Goal: Book appointment/travel/reservation

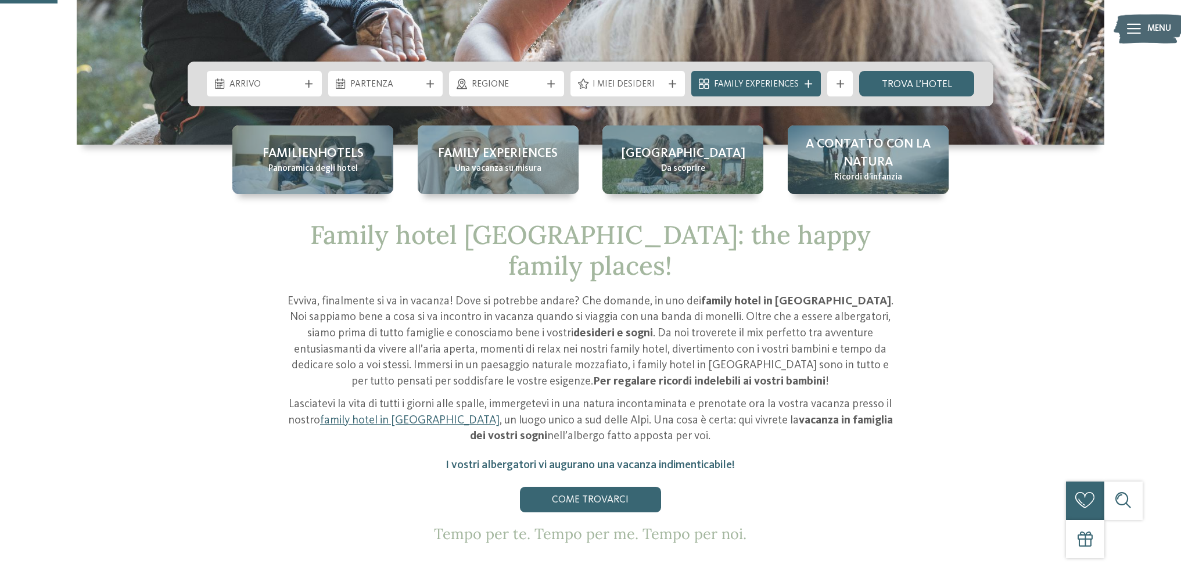
scroll to position [291, 0]
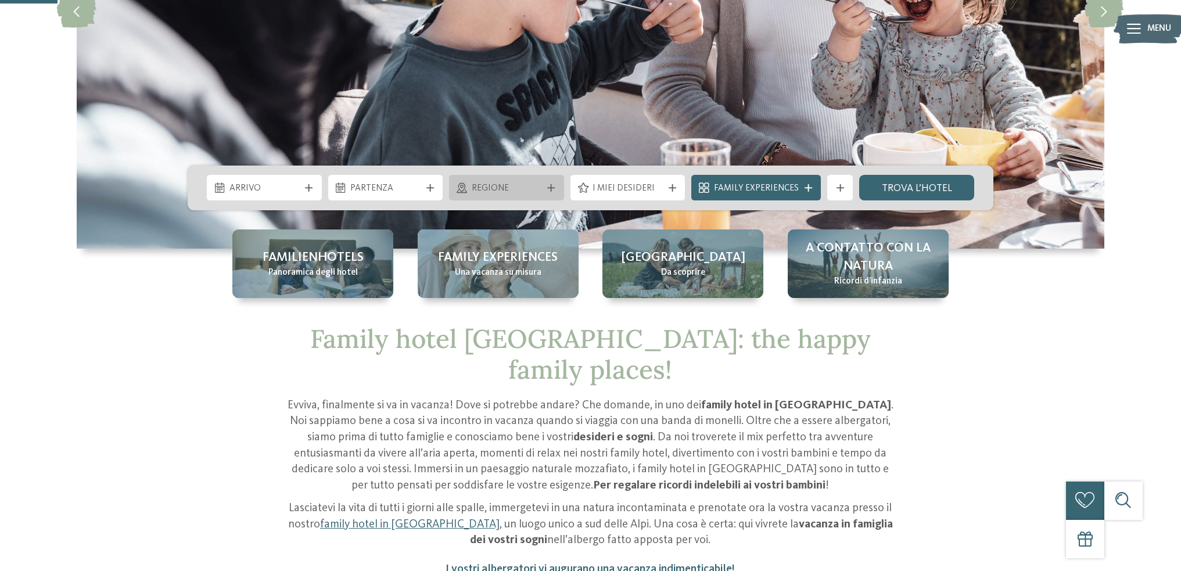
click at [534, 189] on span "Regione" at bounding box center [507, 188] width 70 height 13
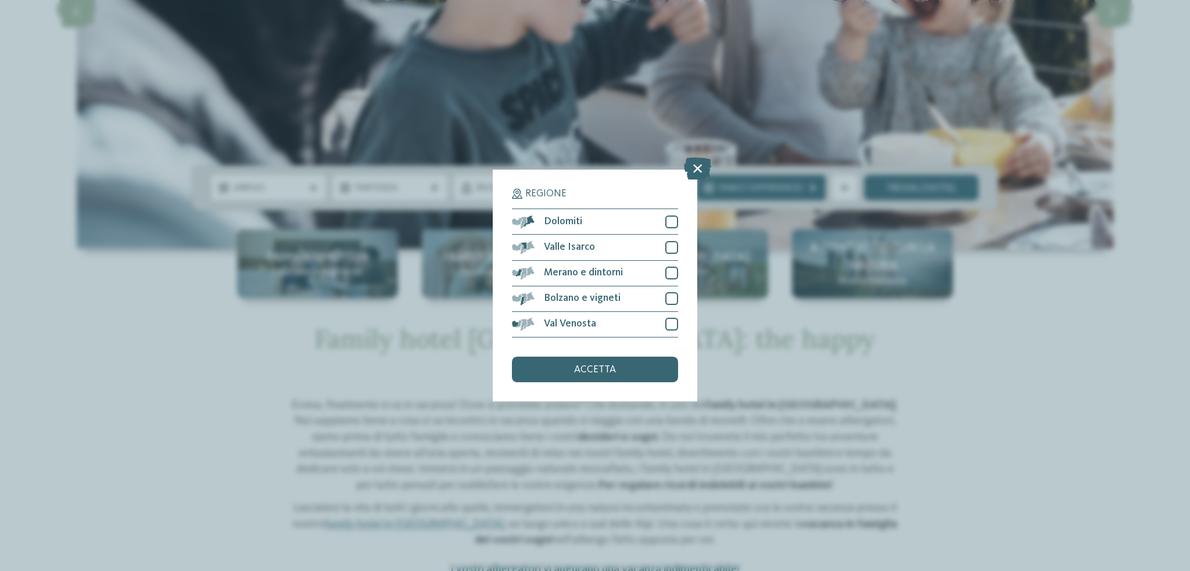
click at [698, 166] on icon at bounding box center [697, 169] width 27 height 22
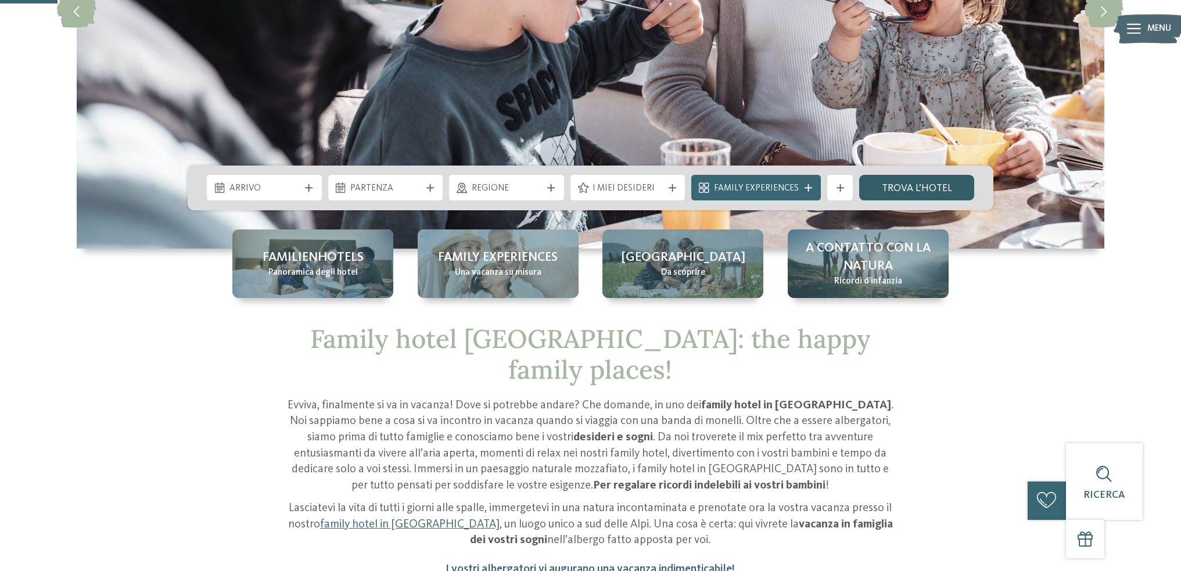
click at [933, 185] on link "trova l’hotel" at bounding box center [916, 188] width 115 height 26
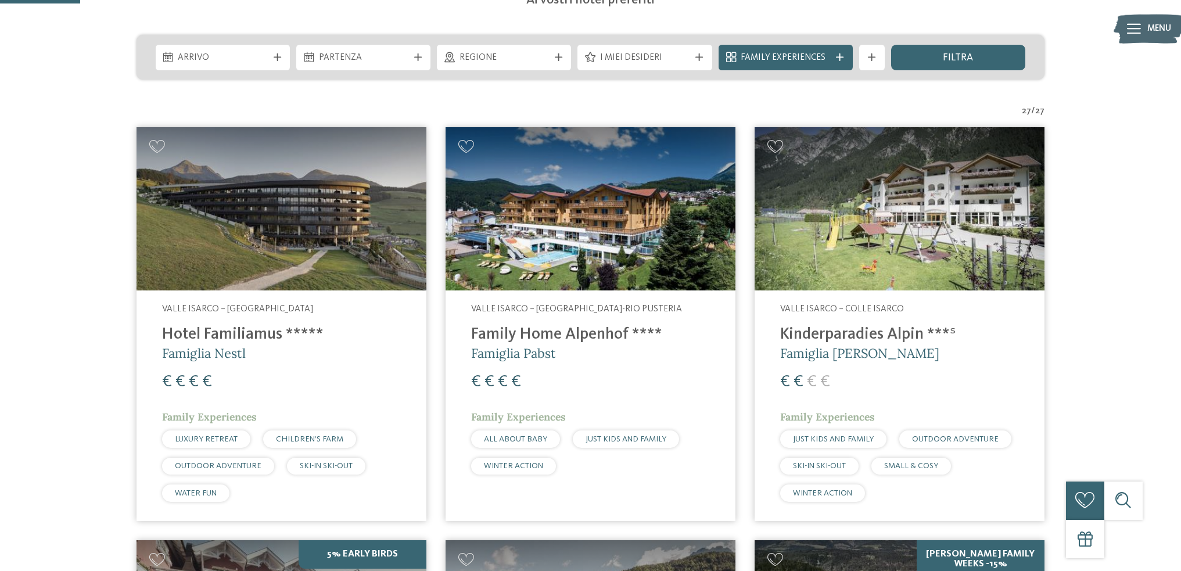
scroll to position [349, 0]
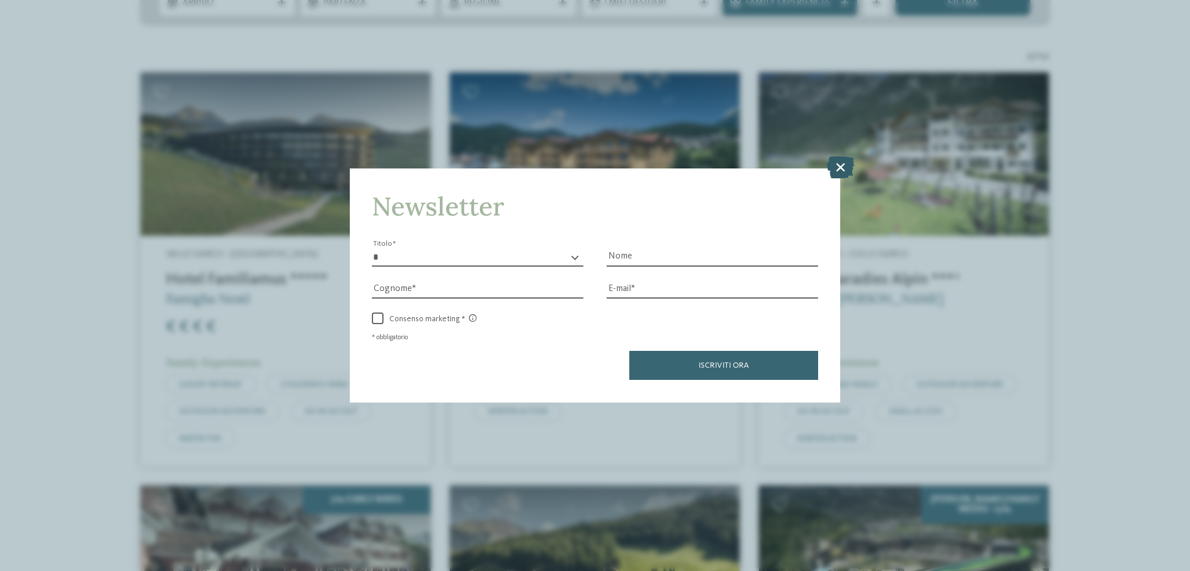
click at [838, 169] on icon at bounding box center [840, 167] width 27 height 22
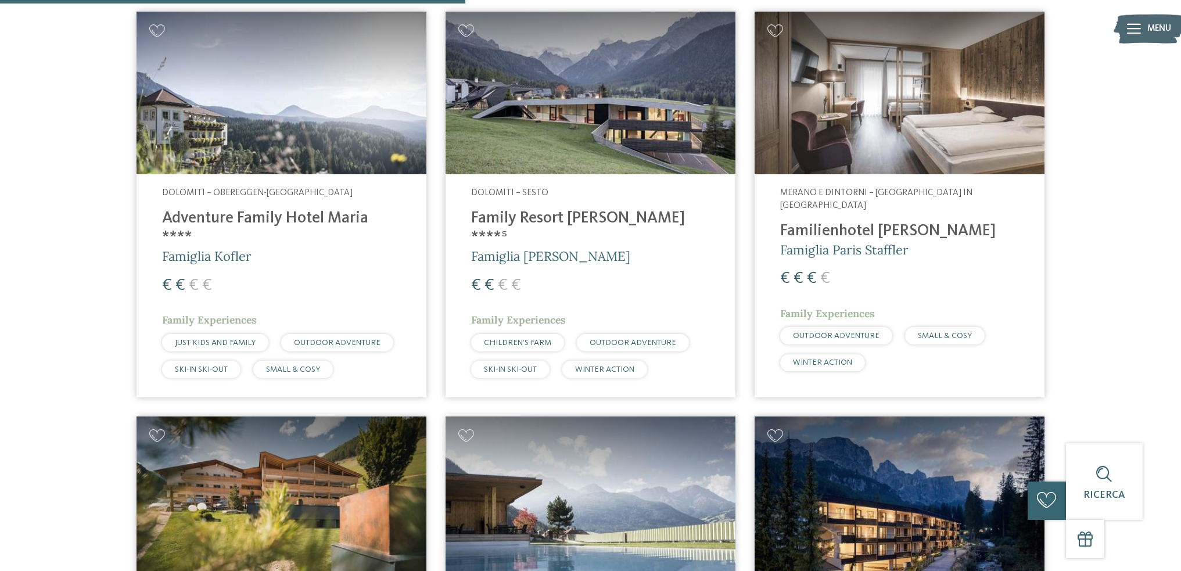
scroll to position [1743, 0]
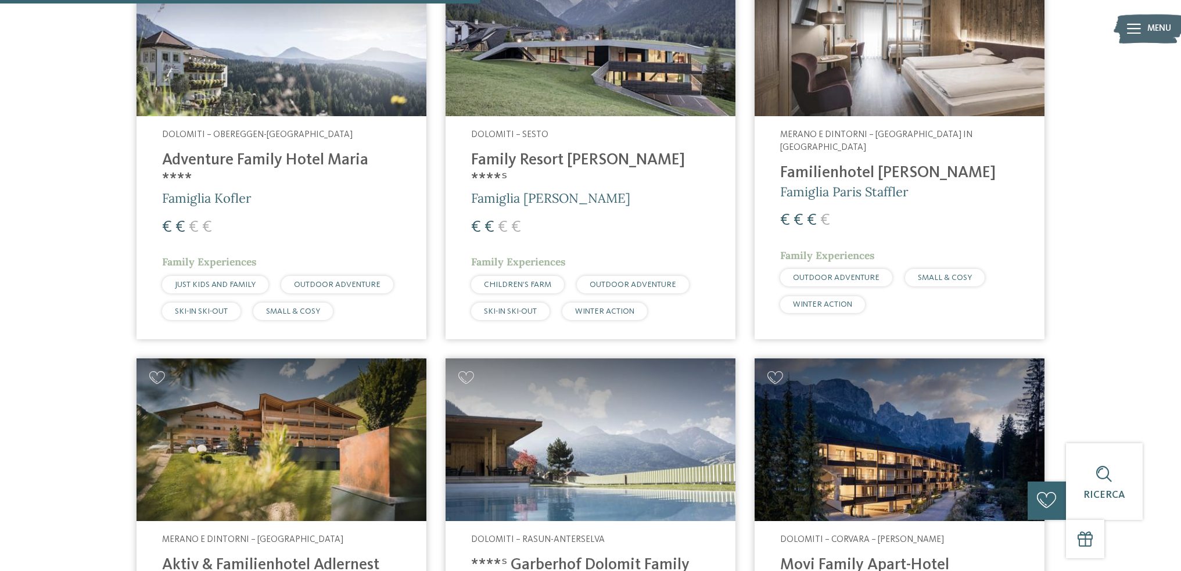
click at [1111, 265] on div "27 / 27 €" at bounding box center [591, 559] width 1062 height 3806
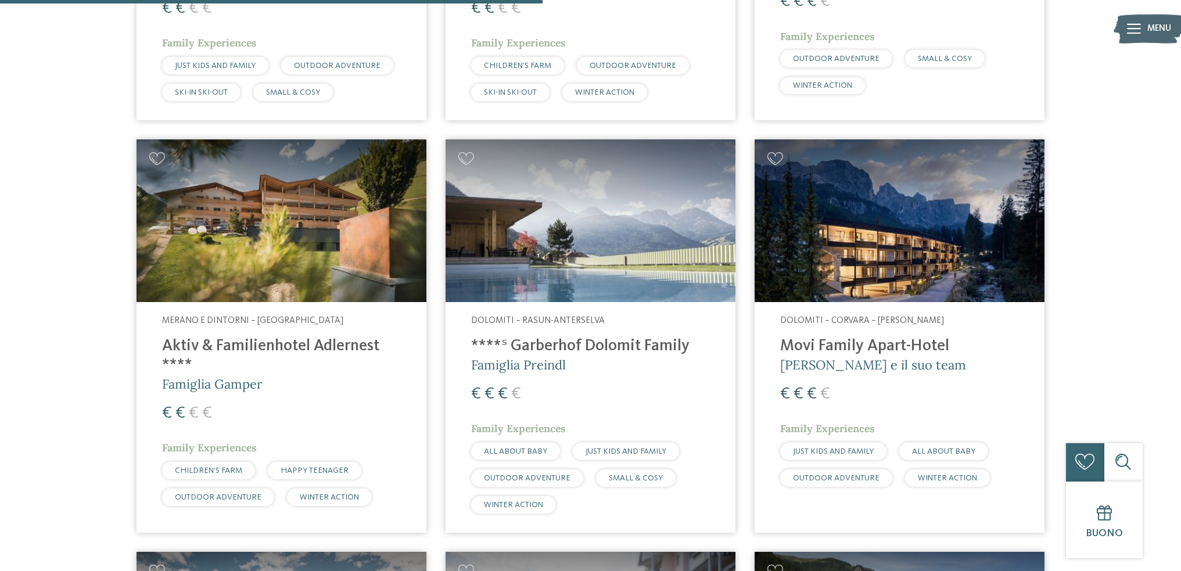
scroll to position [1975, 0]
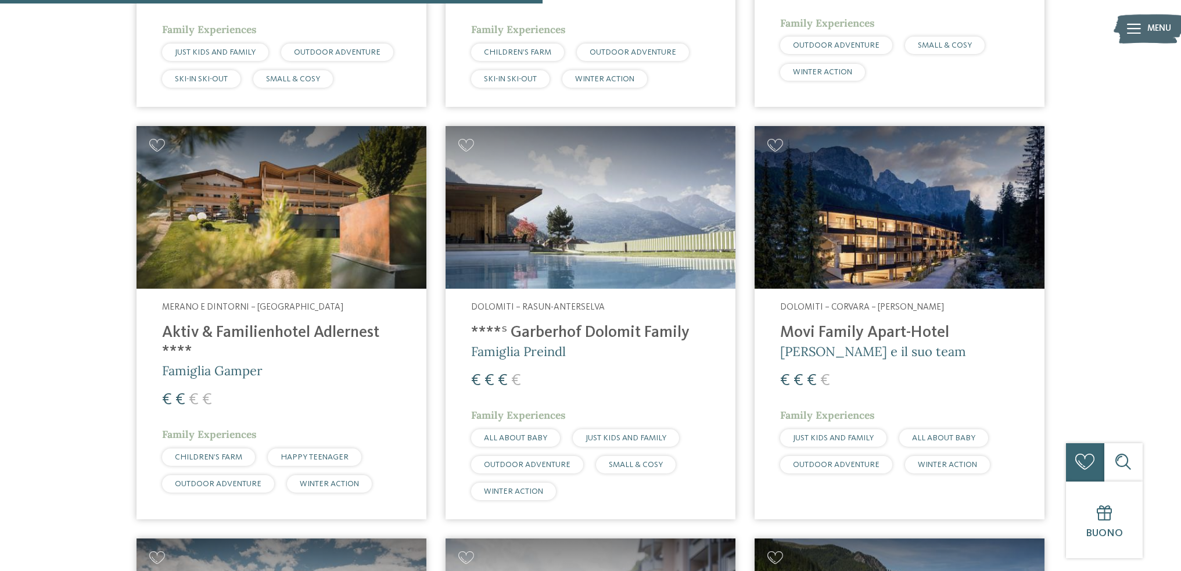
click at [1111, 265] on div "27 / 27 €" at bounding box center [591, 327] width 1062 height 3806
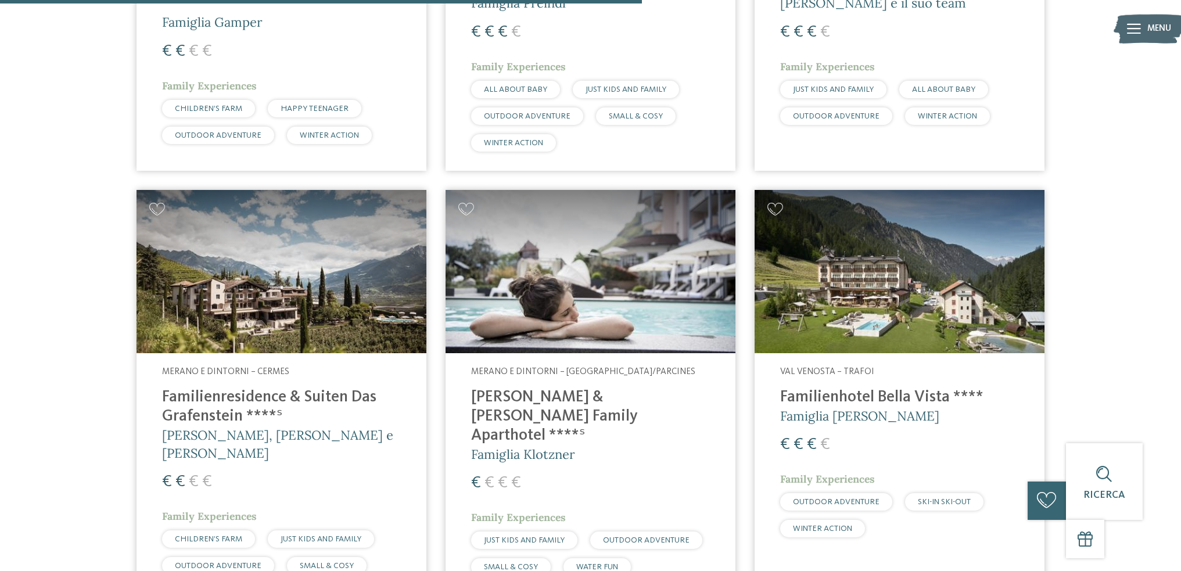
scroll to position [2382, 0]
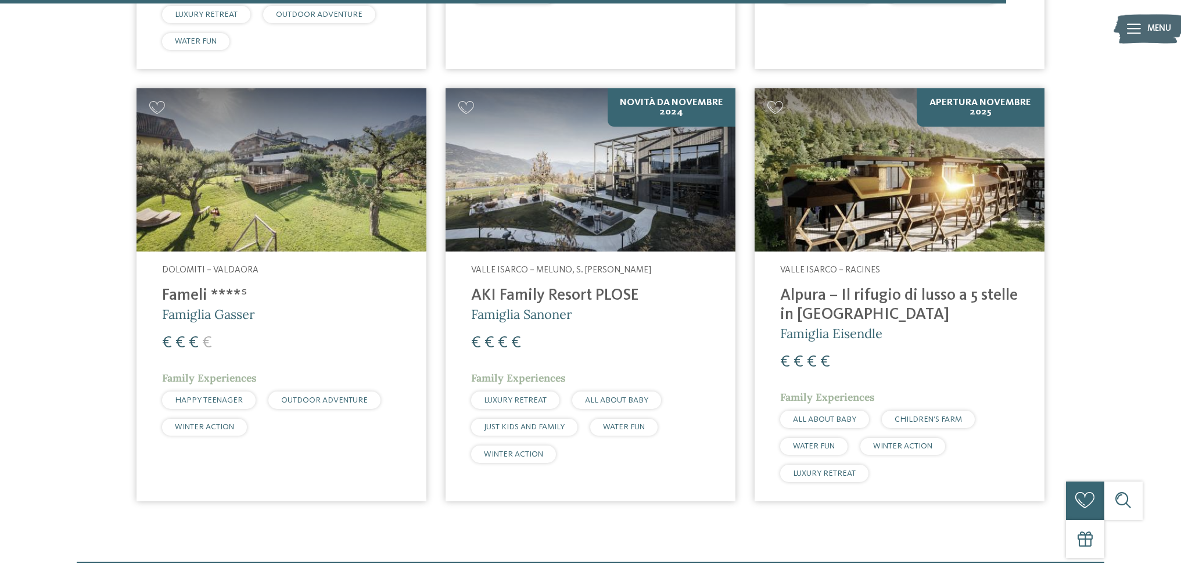
scroll to position [3674, 0]
